Goal: Task Accomplishment & Management: Use online tool/utility

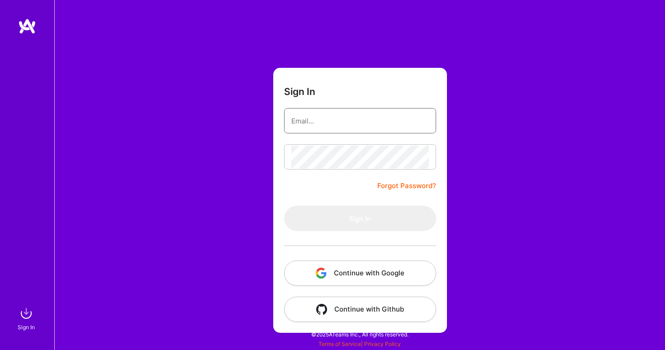
type input "[PERSON_NAME][EMAIL_ADDRESS][DOMAIN_NAME]"
click at [360, 218] on button "Sign In" at bounding box center [360, 218] width 152 height 25
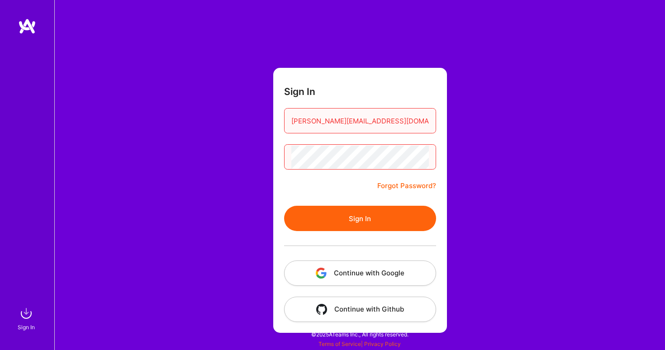
click at [397, 223] on button "Sign In" at bounding box center [360, 218] width 152 height 25
click at [377, 280] on button "Continue with Google" at bounding box center [360, 273] width 152 height 25
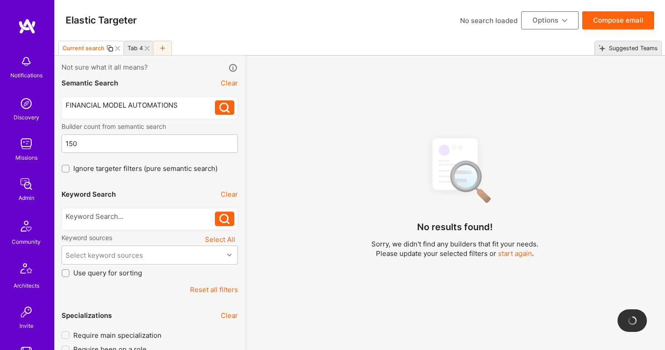
click at [185, 100] on div "FINANCIAL MODEL AUTOMATIONS" at bounding box center [141, 104] width 150 height 9
drag, startPoint x: 185, startPoint y: 102, endPoint x: -6, endPoint y: 95, distance: 190.6
click at [81, 107] on div "medcaid" at bounding box center [141, 104] width 150 height 9
click at [81, 105] on div "medcaid" at bounding box center [141, 104] width 150 height 9
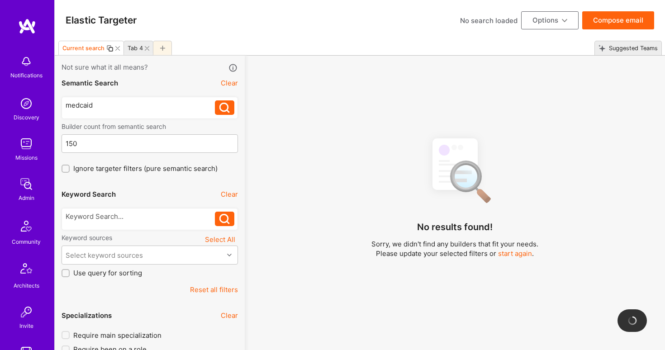
click at [81, 105] on div "medcaid" at bounding box center [141, 104] width 150 height 9
click at [225, 110] on icon at bounding box center [224, 108] width 10 height 10
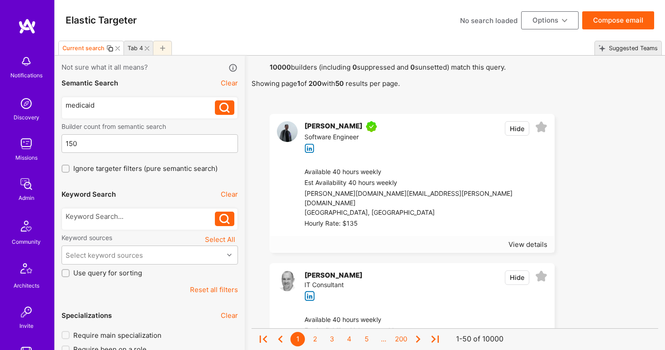
click at [224, 107] on icon at bounding box center [224, 108] width 10 height 10
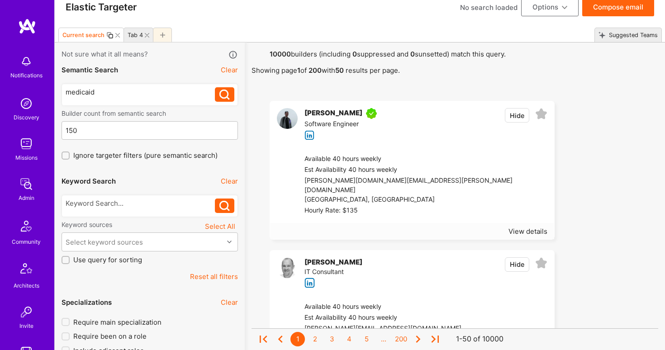
scroll to position [15, 0]
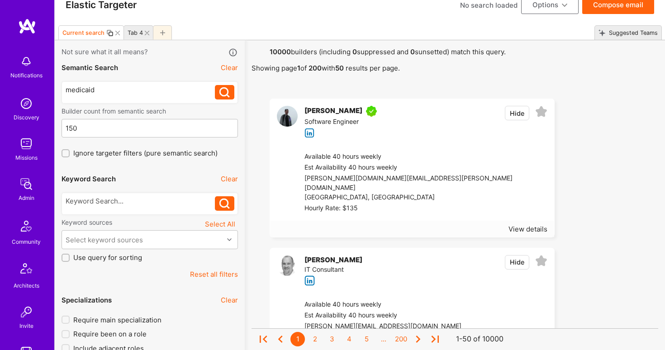
click at [288, 184] on div "[PERSON_NAME] Software Engineer Hide Available 40 hours weekly Est Availability…" at bounding box center [412, 168] width 285 height 139
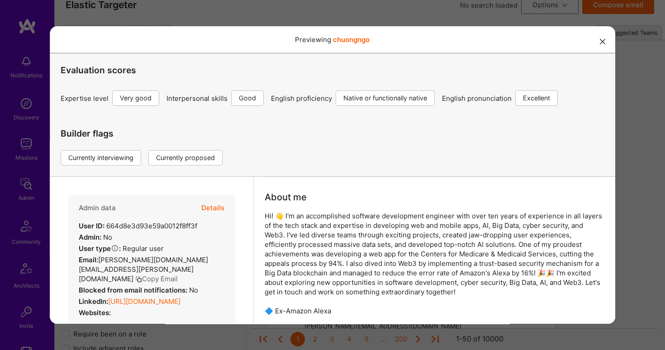
scroll to position [70, 0]
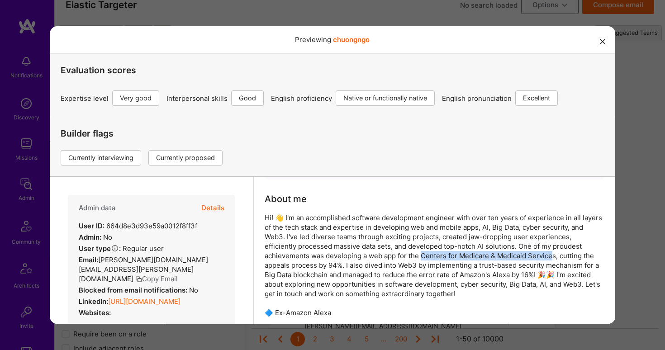
drag, startPoint x: 375, startPoint y: 256, endPoint x: 506, endPoint y: 259, distance: 131.2
click at [506, 259] on div "Hi! 👋 I'm an accomplished software development engineer with over ten years of …" at bounding box center [435, 265] width 340 height 104
drag, startPoint x: 312, startPoint y: 253, endPoint x: 359, endPoint y: 260, distance: 47.1
click at [359, 260] on div "Hi! 👋 I'm an accomplished software development engineer with over ten years of …" at bounding box center [435, 265] width 340 height 104
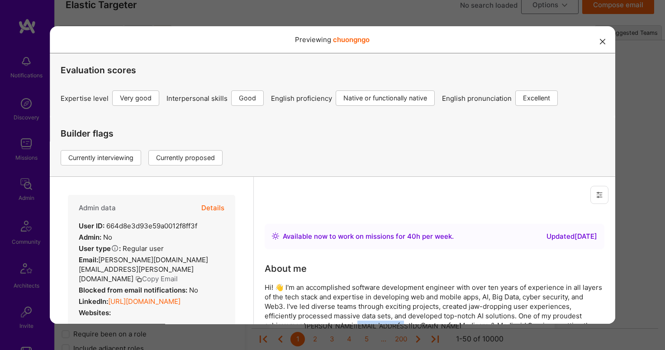
scroll to position [0, 0]
click at [604, 43] on icon "modal" at bounding box center [602, 41] width 5 height 5
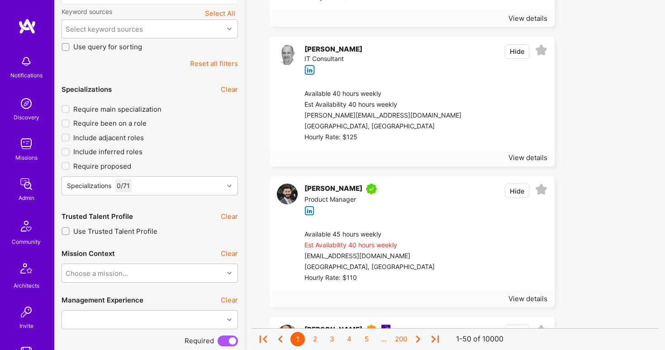
scroll to position [229, 0]
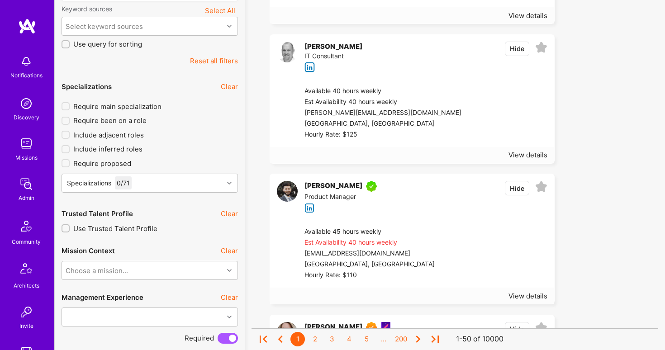
click at [337, 182] on div "[PERSON_NAME]" at bounding box center [333, 186] width 58 height 11
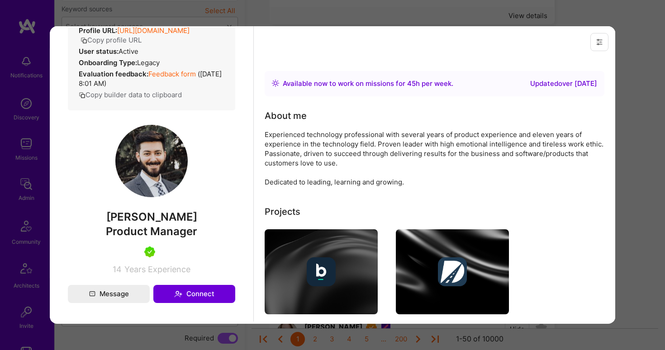
scroll to position [0, 0]
